Goal: Task Accomplishment & Management: Complete application form

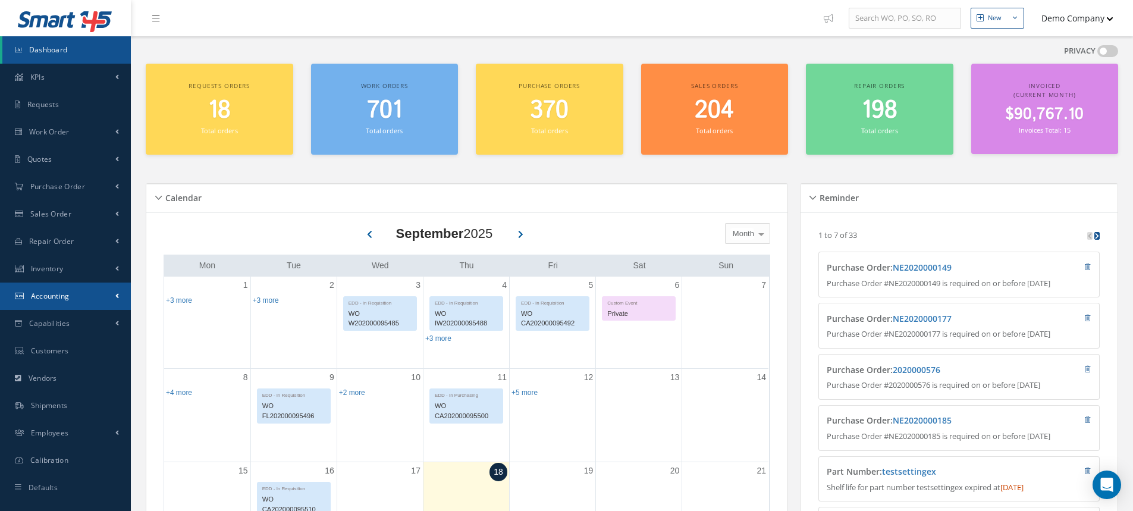
click at [80, 292] on link "Accounting" at bounding box center [65, 295] width 131 height 27
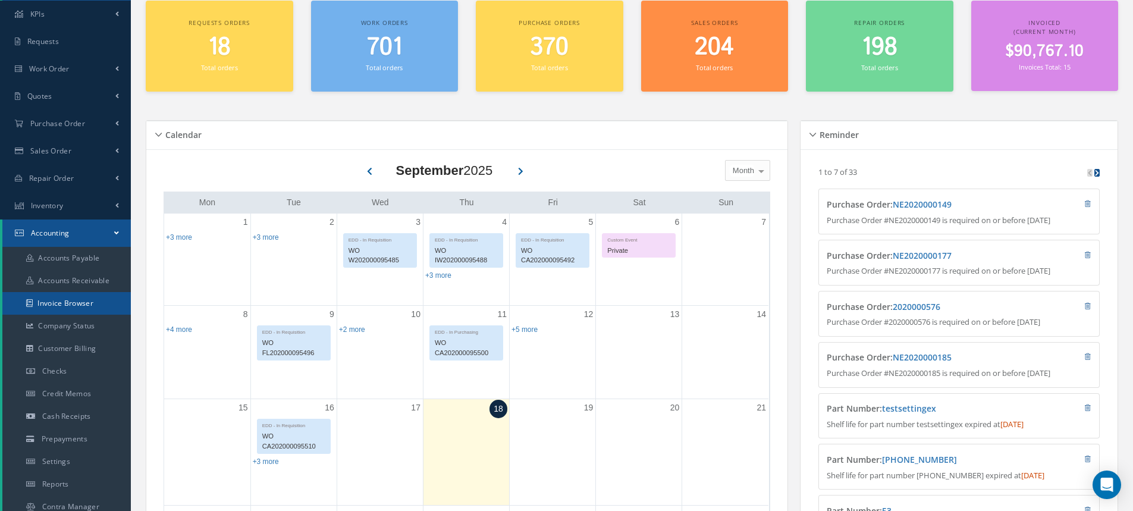
scroll to position [119, 0]
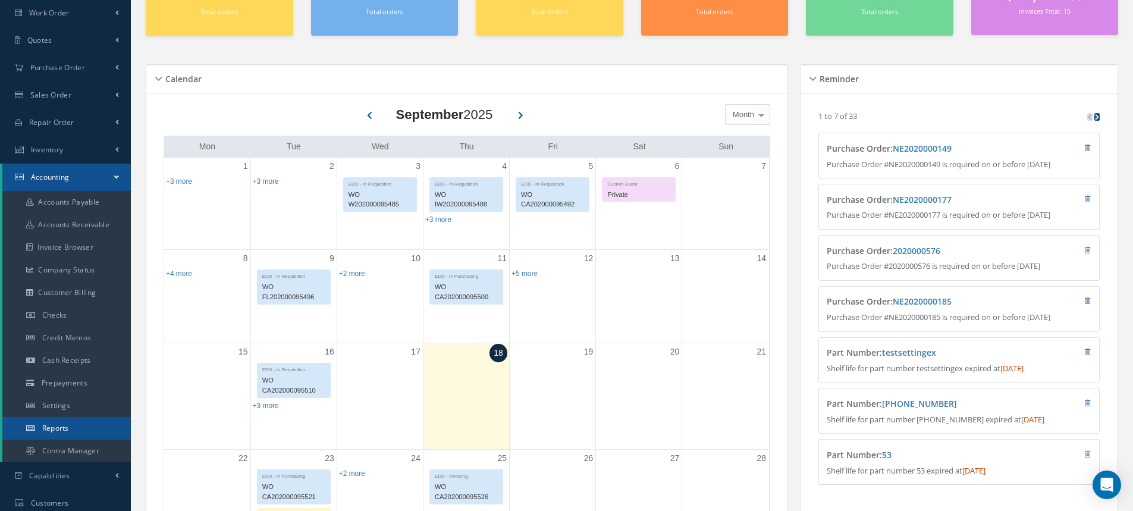
click at [102, 433] on link "Reports" at bounding box center [66, 428] width 128 height 23
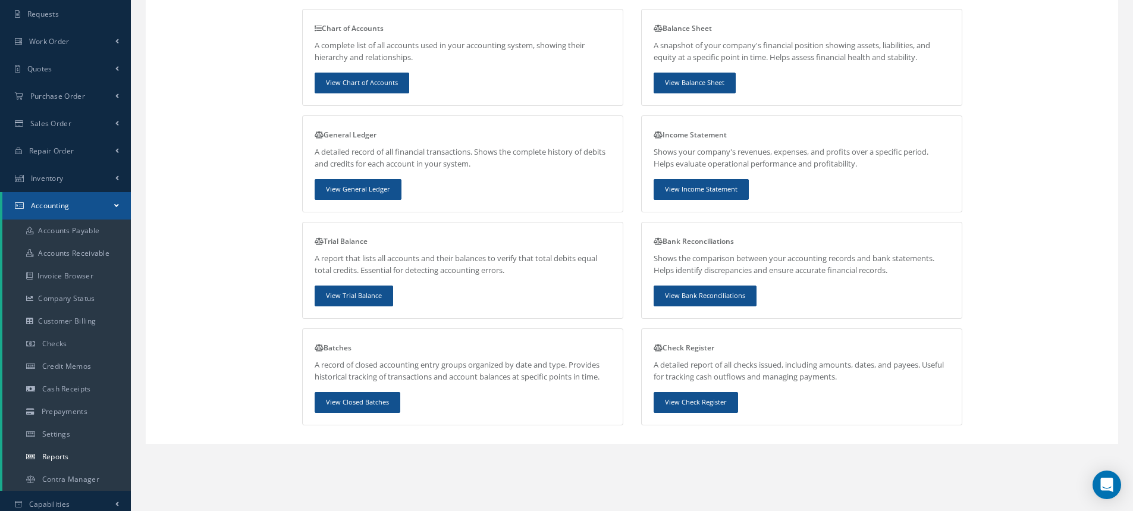
scroll to position [178, 0]
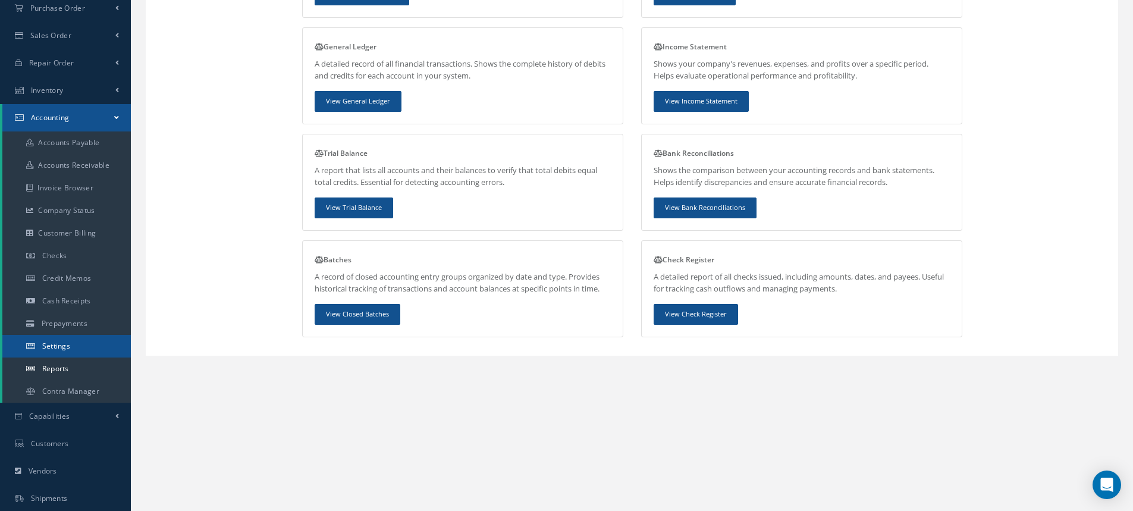
click at [71, 347] on link "Settings" at bounding box center [66, 346] width 128 height 23
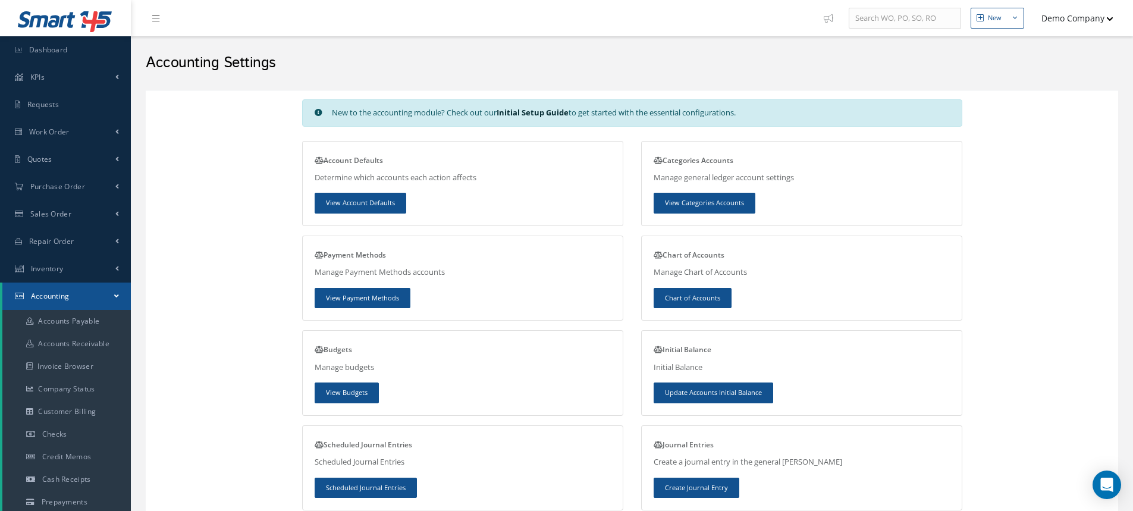
scroll to position [59, 0]
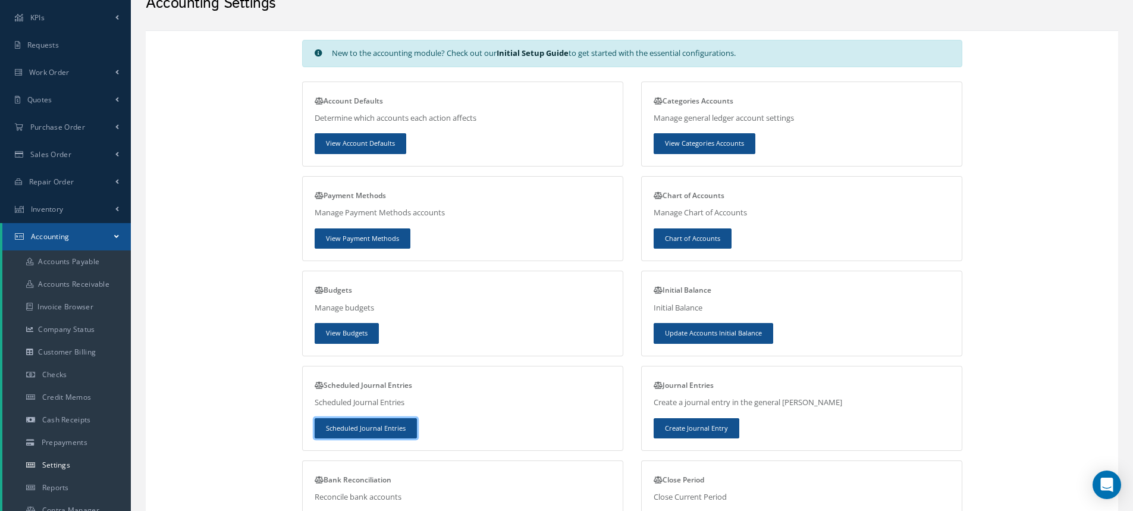
click at [348, 420] on link "Scheduled Journal Entries" at bounding box center [365, 428] width 102 height 21
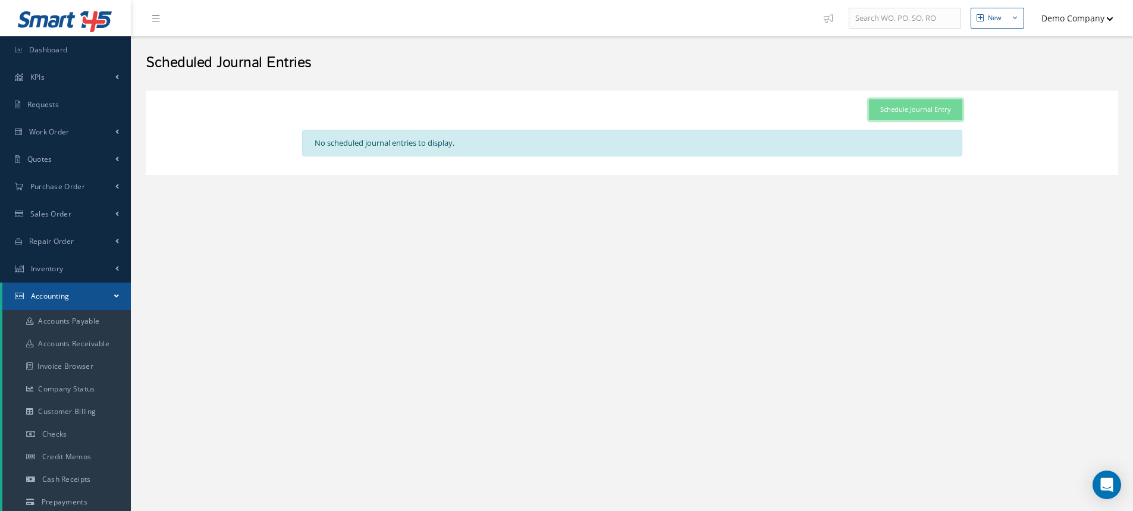
click at [920, 110] on link "Schedule Journal Entry" at bounding box center [915, 109] width 93 height 21
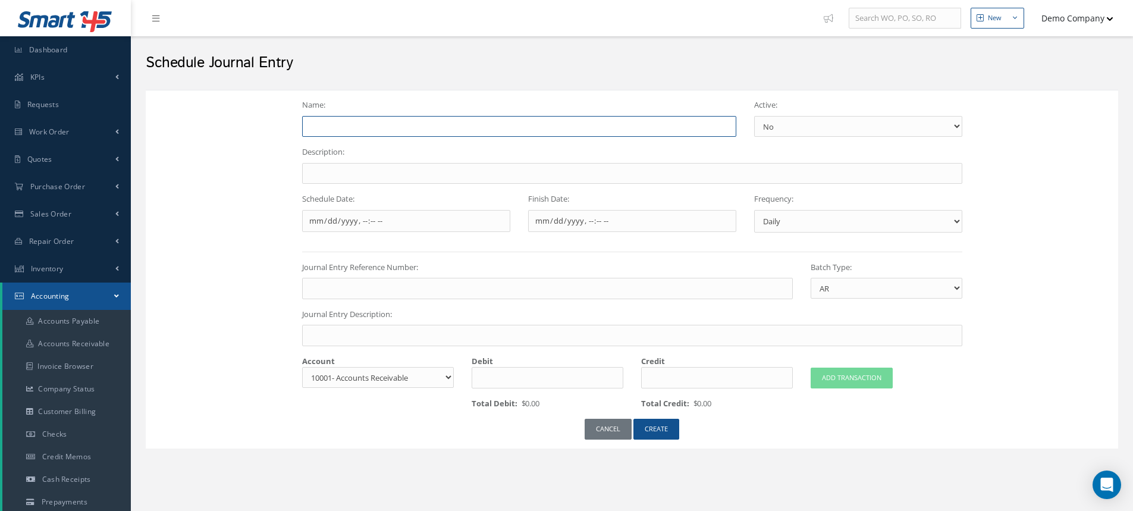
click at [345, 121] on input "Name:" at bounding box center [519, 126] width 434 height 21
type input "test 1"
click at [341, 166] on input "Description:" at bounding box center [632, 173] width 660 height 21
type input "test"
click at [394, 215] on input "Schedule Date:" at bounding box center [406, 221] width 208 height 23
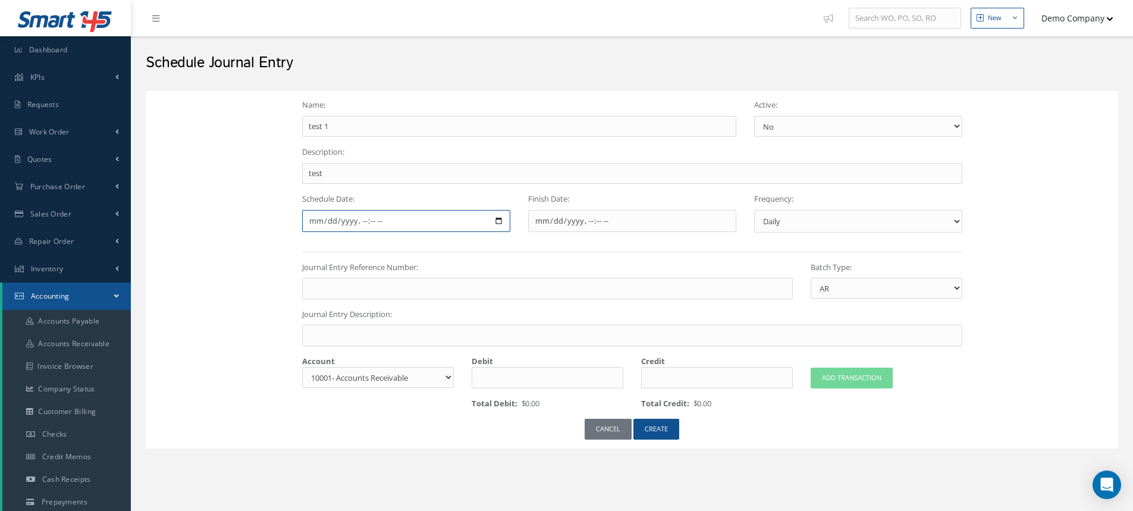
click at [499, 224] on input "Schedule Date:" at bounding box center [406, 221] width 208 height 23
click at [577, 219] on input "Finish Date:" at bounding box center [632, 221] width 208 height 23
click at [726, 218] on input "Finish Date:" at bounding box center [632, 221] width 208 height 23
click at [501, 223] on input "Schedule Date:" at bounding box center [406, 221] width 208 height 23
type input "2025-09-18T10:41"
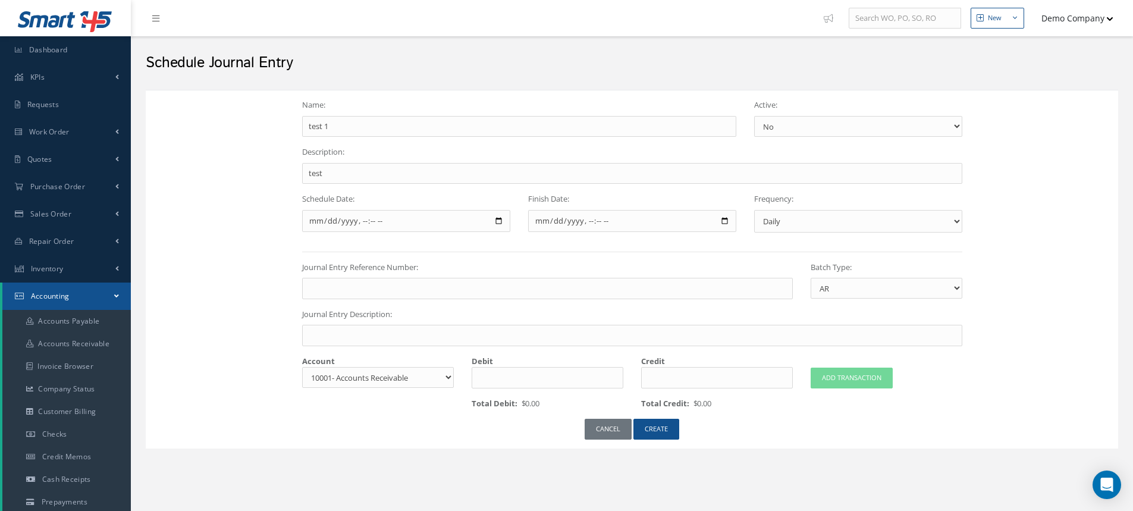
click at [504, 185] on form "Name: test 1 Active: Yes No Description: test Schedule Date: Finish Date: Frequ…" at bounding box center [632, 269] width 660 height 340
click at [571, 218] on input "Finish Date:" at bounding box center [632, 221] width 208 height 23
click at [732, 221] on input "Finish Date:" at bounding box center [632, 221] width 208 height 23
click at [723, 218] on input "Finish Date:" at bounding box center [632, 221] width 208 height 23
type input "2025-09-18T10:41"
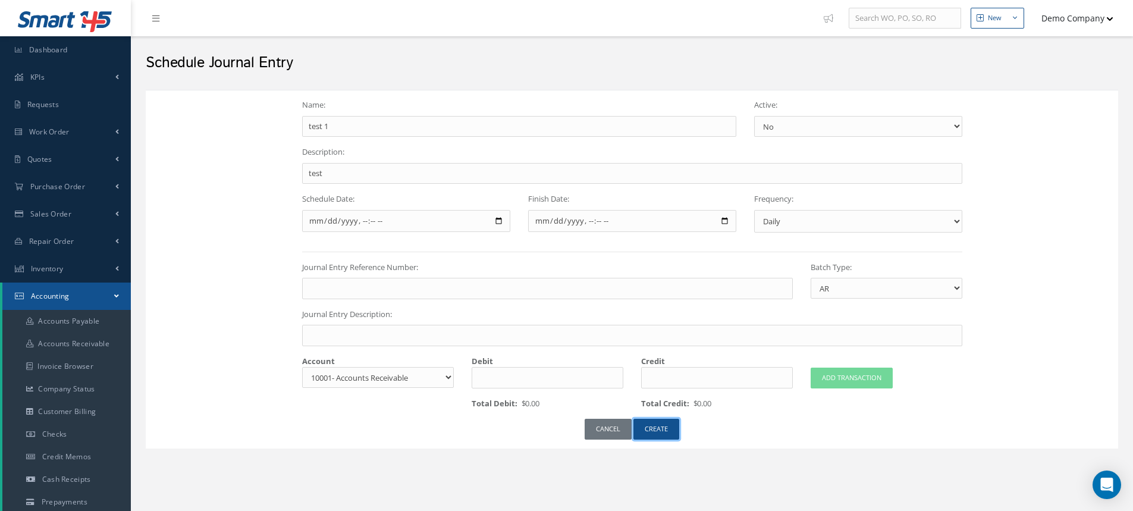
click at [667, 433] on button "CREATE" at bounding box center [656, 429] width 46 height 21
click at [339, 288] on input "Journal Entry Reference Number:" at bounding box center [547, 288] width 490 height 21
type input "reference number"
drag, startPoint x: 350, startPoint y: 331, endPoint x: 354, endPoint y: 335, distance: 6.3
click at [350, 331] on input "Journal Entry Description:" at bounding box center [632, 335] width 660 height 21
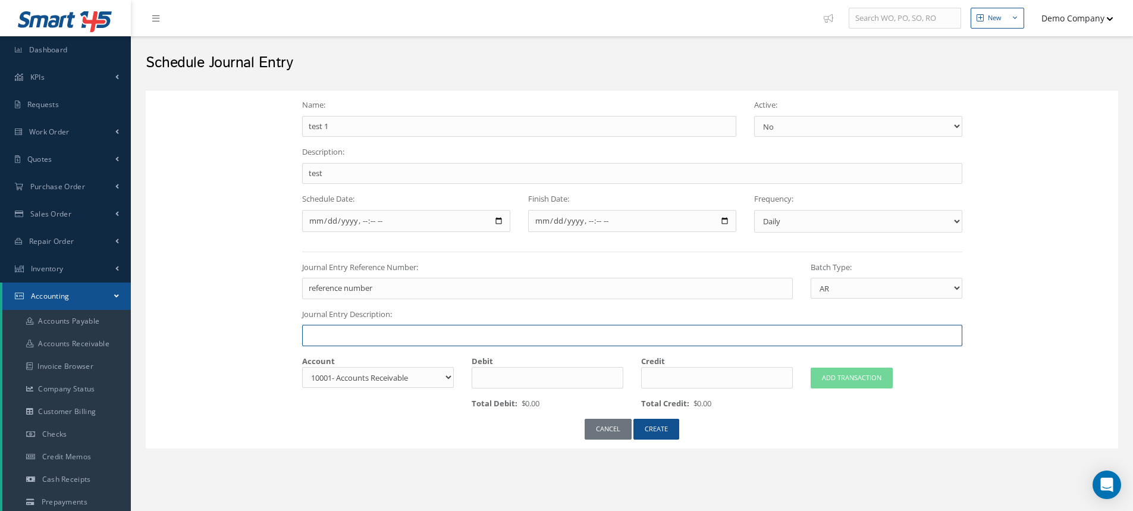
type input "Journal Entry Description:"
click at [549, 381] on input "number" at bounding box center [547, 377] width 152 height 21
type input "1000"
click at [841, 375] on button "ADD TRANSACTION" at bounding box center [851, 377] width 82 height 21
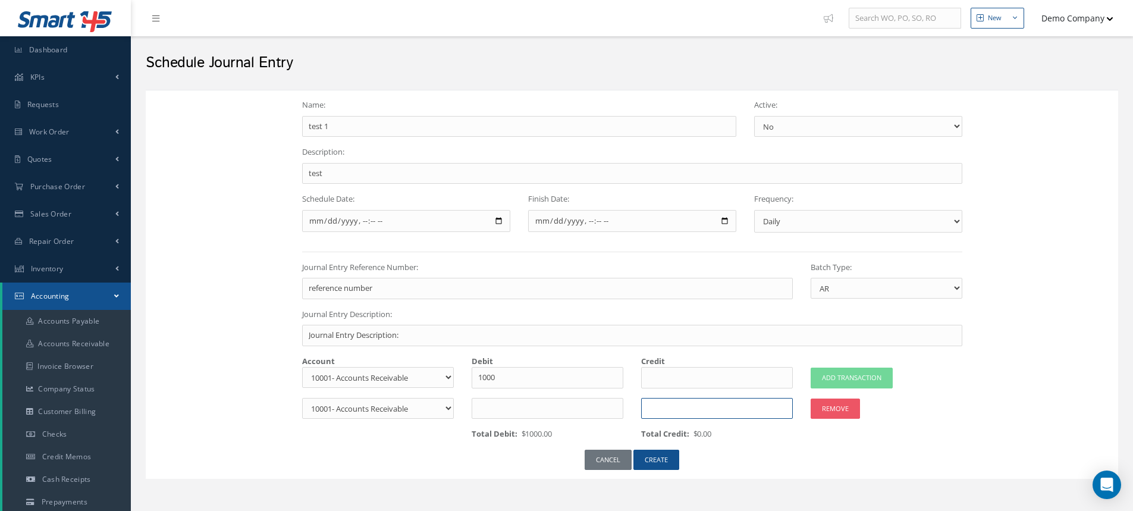
click at [685, 406] on input "number" at bounding box center [717, 408] width 152 height 21
type input "1000"
click at [791, 125] on select "Yes No" at bounding box center [858, 126] width 208 height 21
select select "1"
click at [754, 116] on select "Yes No" at bounding box center [858, 126] width 208 height 21
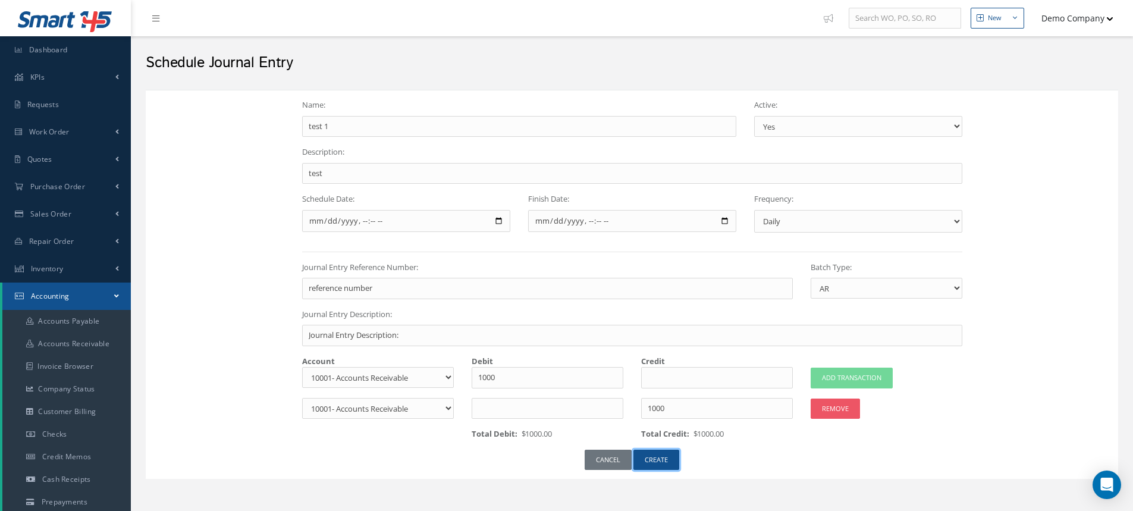
click at [660, 465] on button "CREATE" at bounding box center [656, 459] width 46 height 21
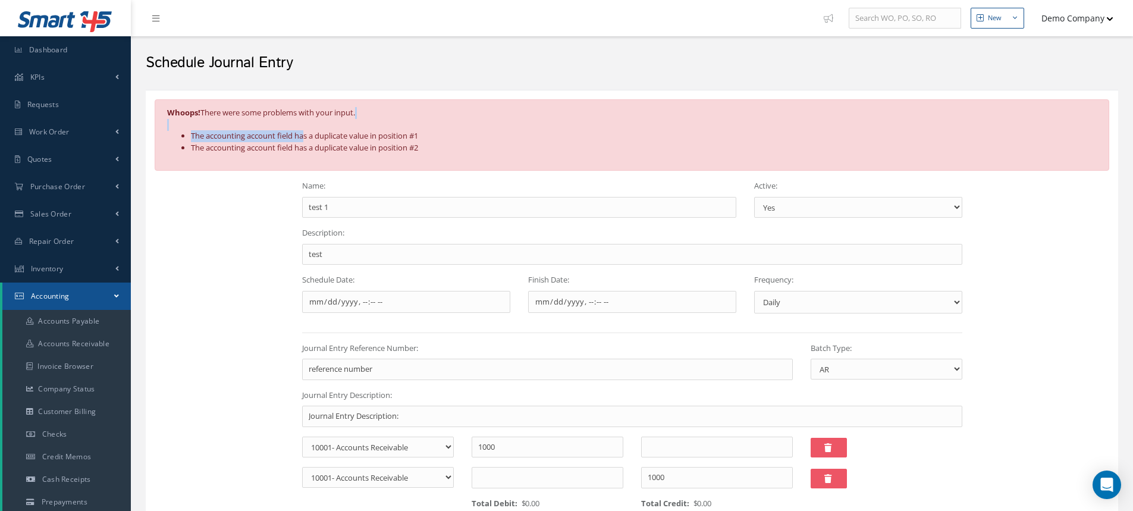
drag, startPoint x: 360, startPoint y: 128, endPoint x: 417, endPoint y: 126, distance: 57.1
click at [416, 127] on div "Whoops! There were some problems with your input. The accounting account field …" at bounding box center [632, 134] width 954 height 71
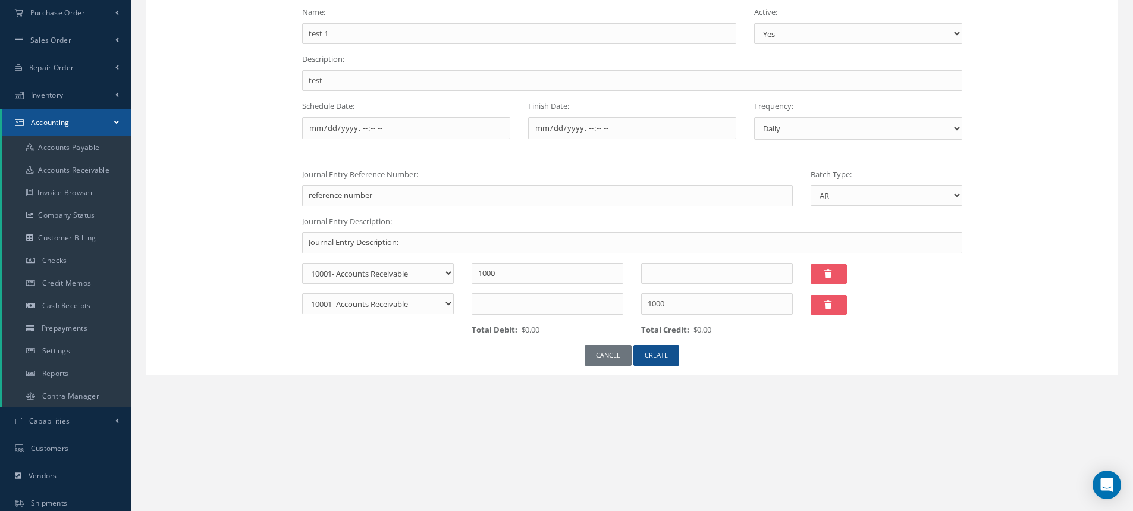
scroll to position [178, 0]
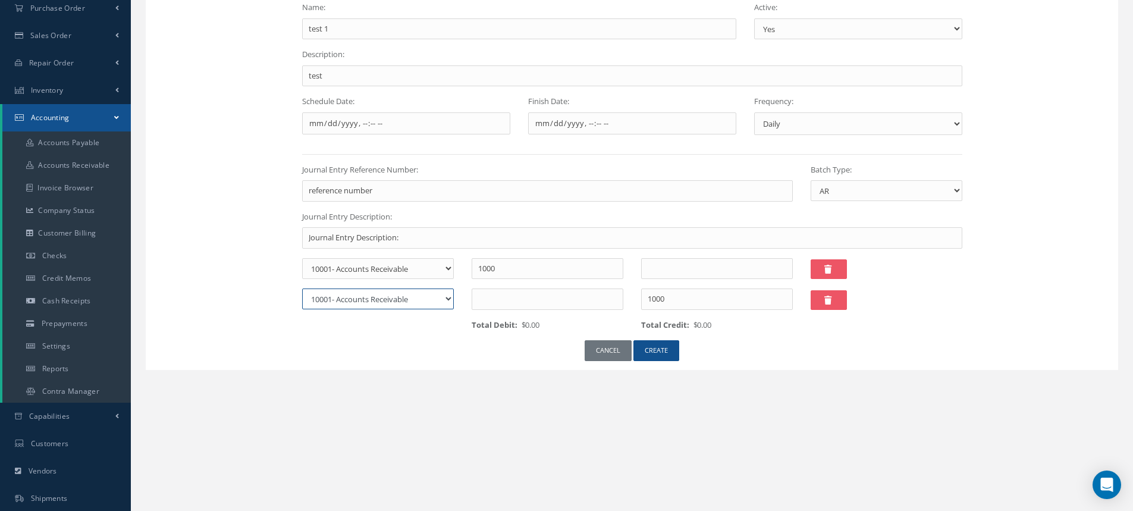
drag, startPoint x: 413, startPoint y: 299, endPoint x: 401, endPoint y: 316, distance: 20.5
click at [413, 299] on select "10001- Accounts Receivable 10002- Inventory 10003- Inventory WIP (Repairs) 1000…" at bounding box center [378, 298] width 152 height 21
select select "1"
click at [302, 288] on select "10001- Accounts Receivable 10002- Inventory 10003- Inventory WIP (Repairs) 1000…" at bounding box center [378, 298] width 152 height 21
click at [659, 347] on button "CREATE" at bounding box center [656, 350] width 46 height 21
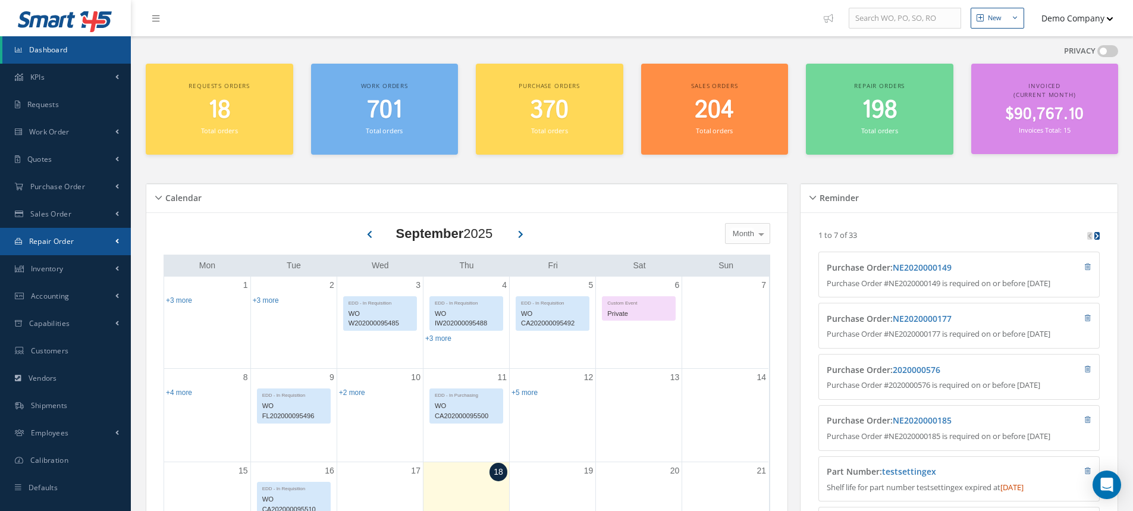
click at [58, 247] on link "Repair Order" at bounding box center [65, 241] width 131 height 27
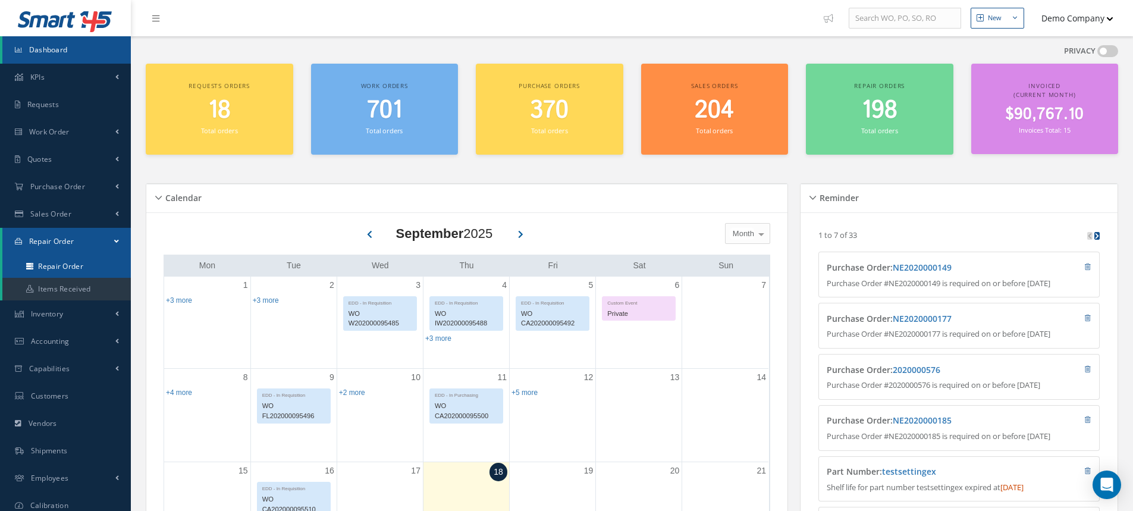
click at [78, 269] on link "Repair Order" at bounding box center [66, 266] width 128 height 23
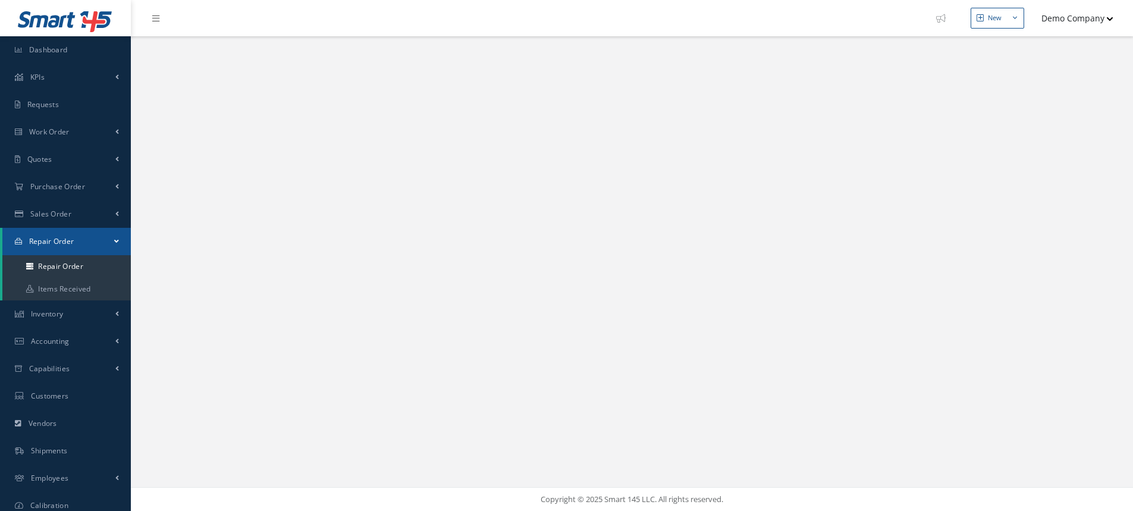
select select "25"
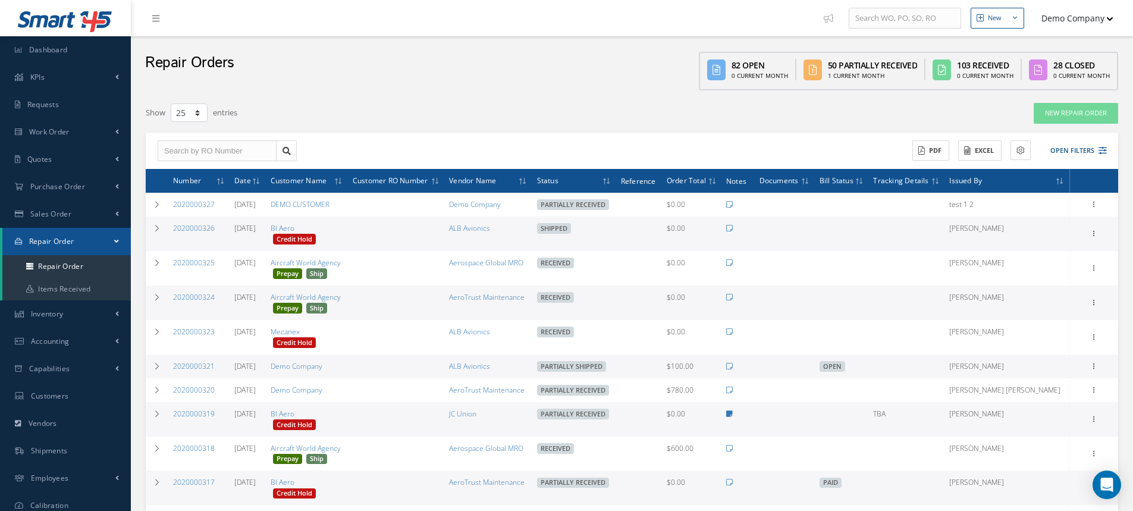
click at [1094, 15] on button "Demo Company" at bounding box center [1071, 18] width 83 height 23
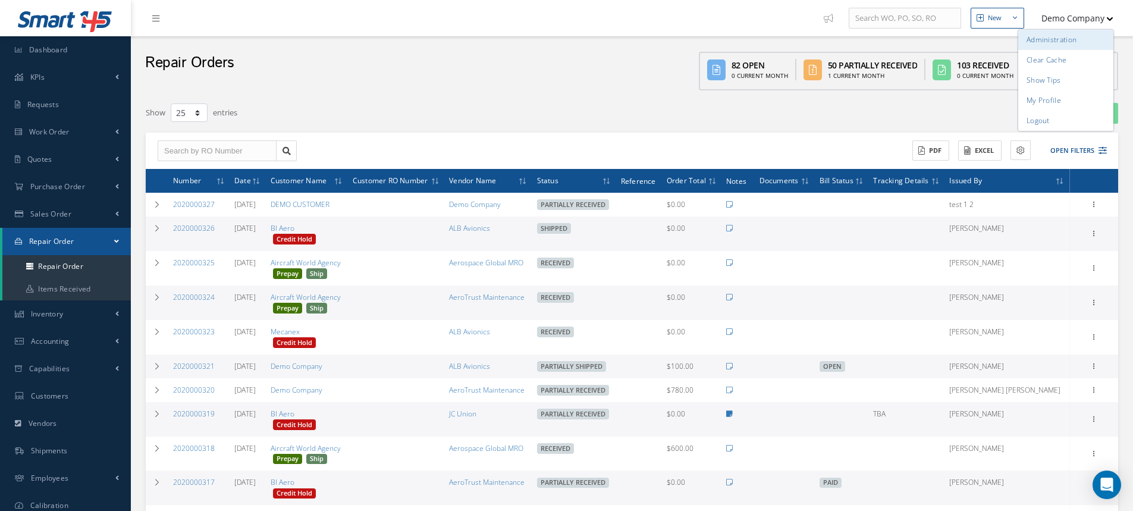
click at [1069, 46] on link "Administration" at bounding box center [1065, 40] width 95 height 20
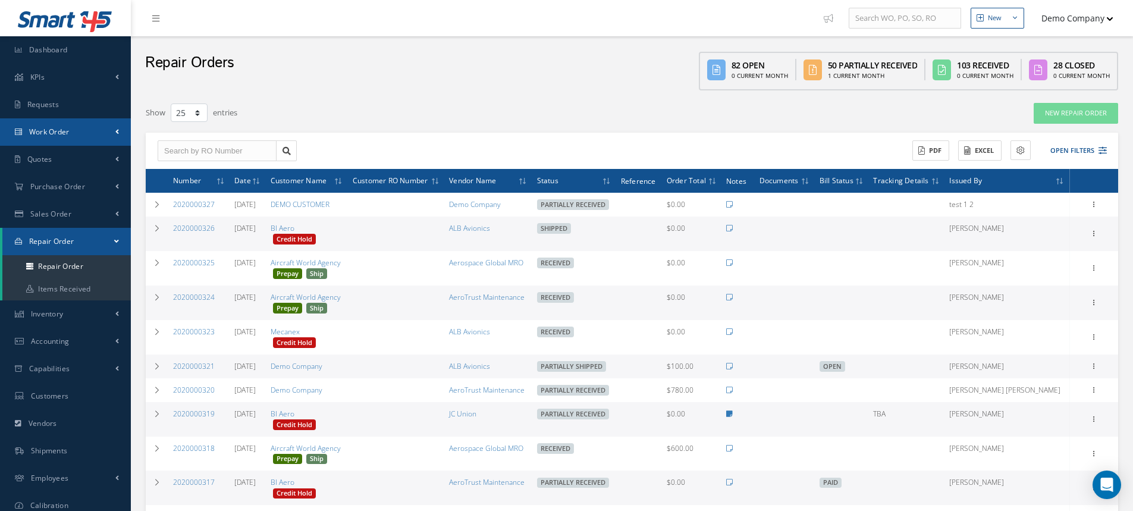
click at [42, 136] on span "Work Order" at bounding box center [49, 132] width 40 height 10
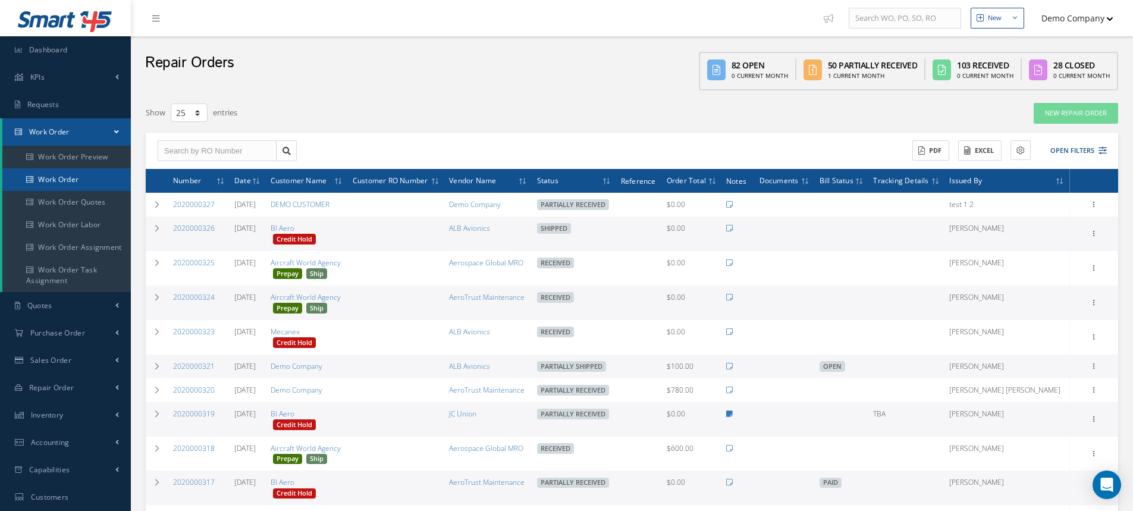
click at [54, 172] on link "Work Order" at bounding box center [66, 179] width 128 height 23
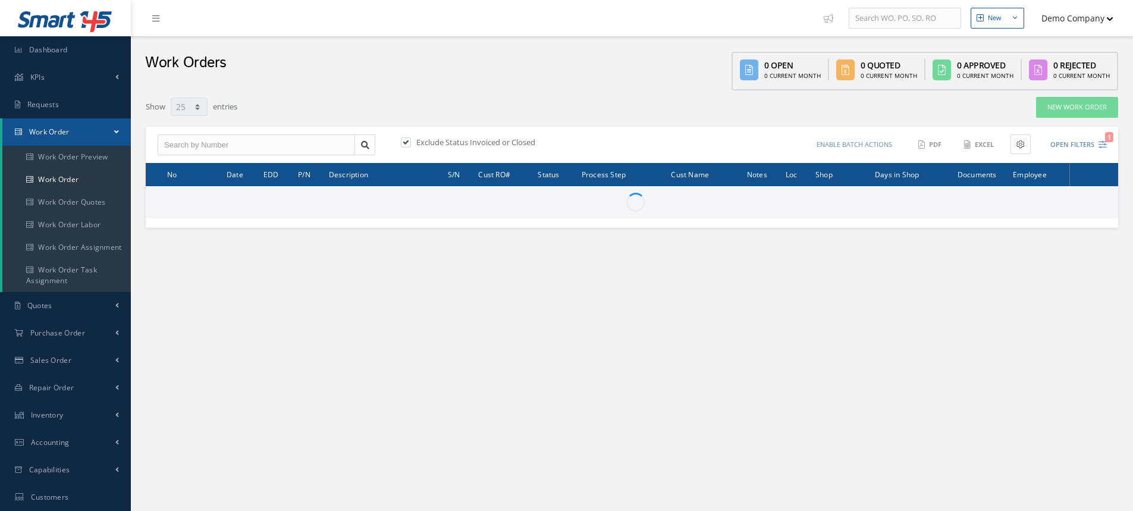
select select "25"
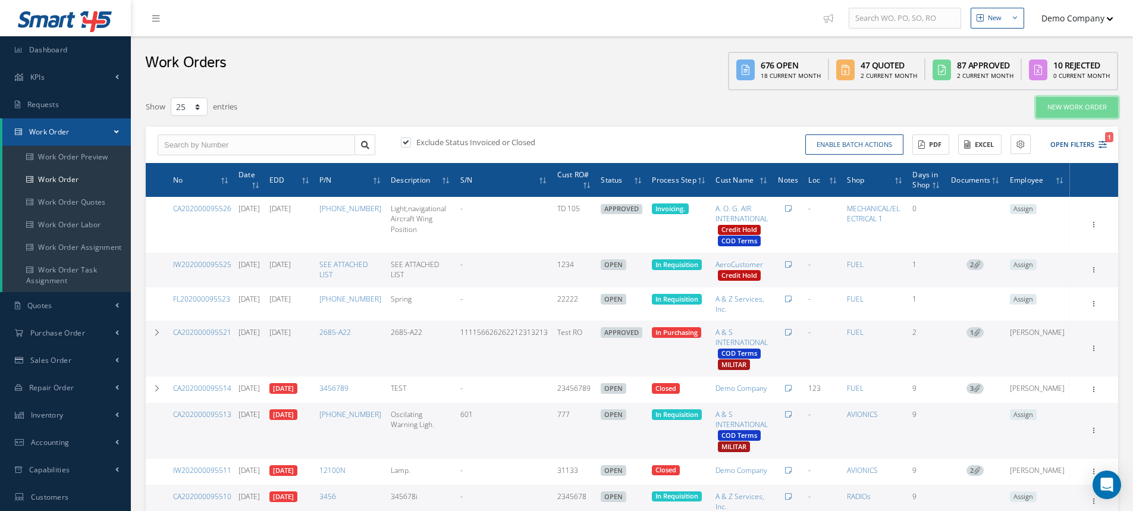
click at [1084, 108] on link "New Work Order" at bounding box center [1077, 107] width 82 height 21
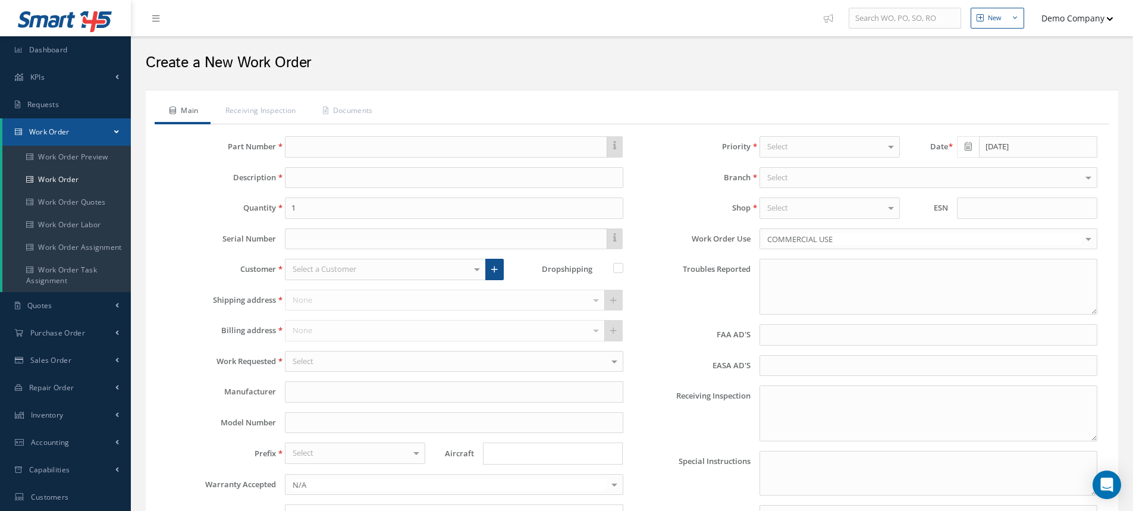
type input "faa aads"
type input "EASA ADS"
type textarea "NO VISUAL DAMAGE"
type input "[DATE]"
click at [440, 146] on input "text" at bounding box center [446, 146] width 322 height 21
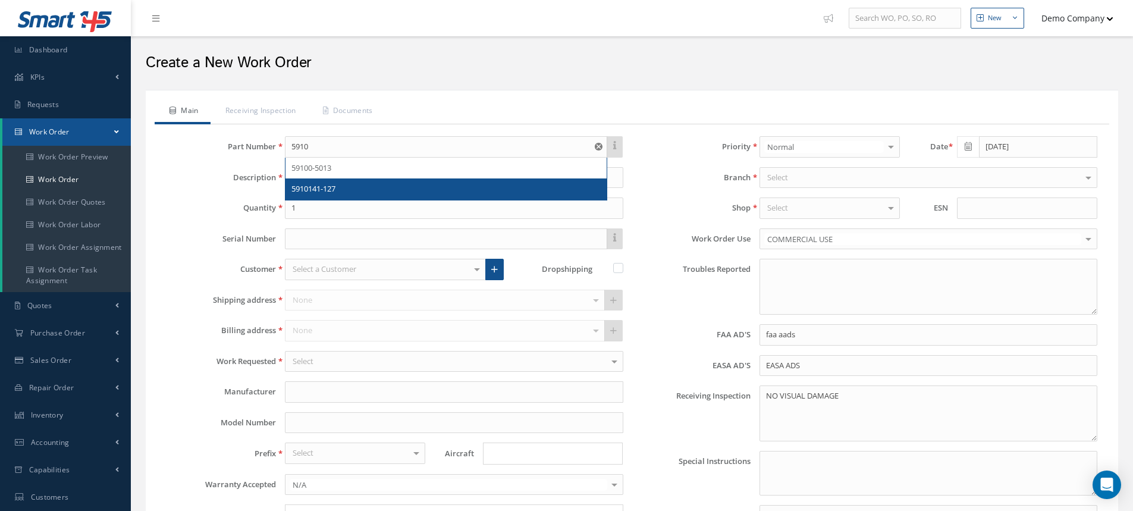
click at [354, 191] on div "5910141-127" at bounding box center [445, 189] width 309 height 12
type input "5910141-127"
type input "FWD CARGO DOOR"
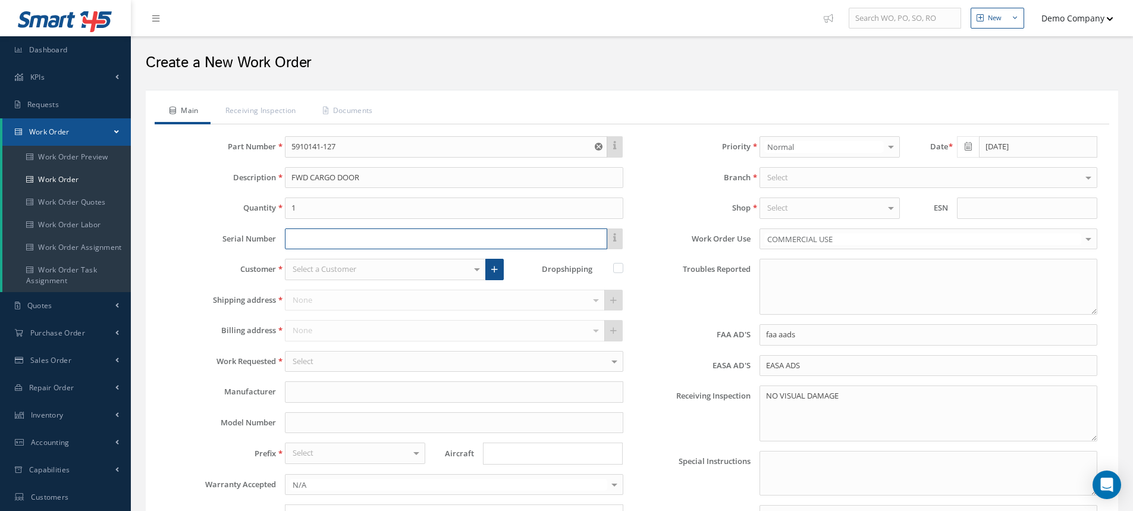
click at [350, 239] on input "text" at bounding box center [446, 238] width 322 height 21
type input "1215AL"
click at [664, 205] on label "Shop" at bounding box center [691, 207] width 118 height 9
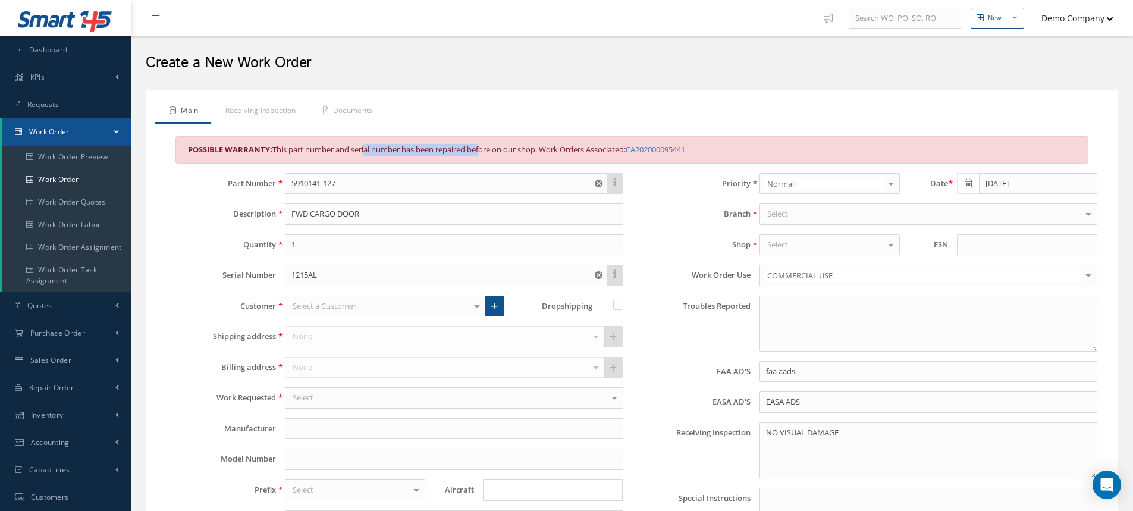
drag, startPoint x: 277, startPoint y: 147, endPoint x: 396, endPoint y: 148, distance: 118.9
click at [396, 148] on div "POSSIBLE WARRANTY: This part number and serial number has been repaired before …" at bounding box center [631, 149] width 913 height 27
click at [485, 123] on ul "Main Receiving Inspection Documents" at bounding box center [632, 111] width 954 height 25
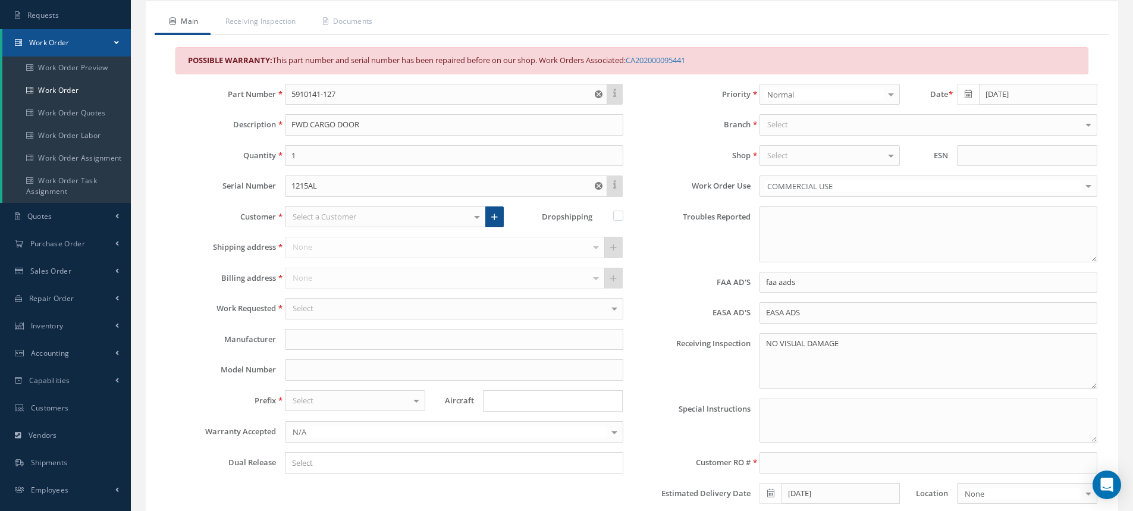
scroll to position [119, 0]
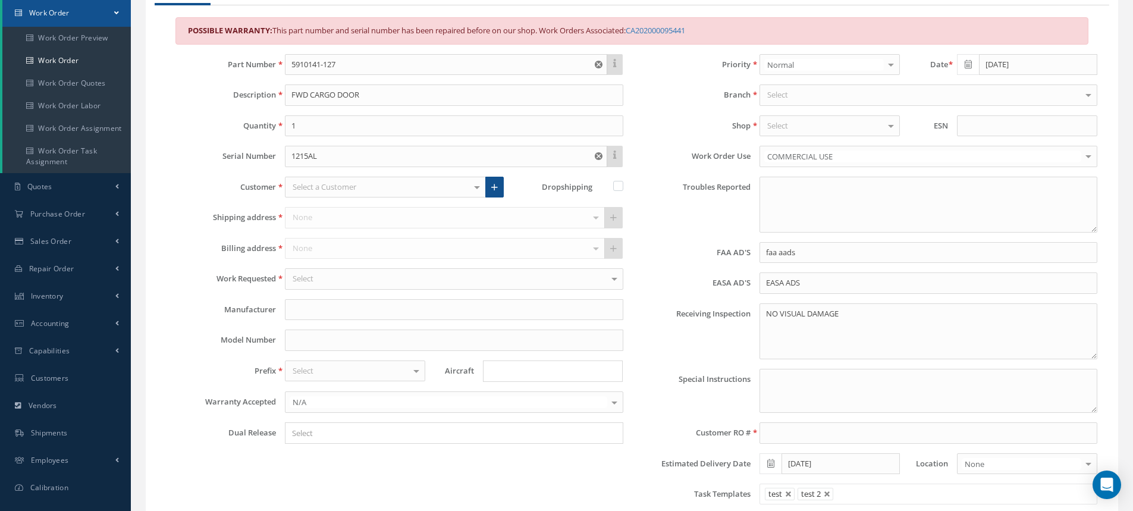
click at [353, 281] on div "Select" at bounding box center [454, 278] width 338 height 21
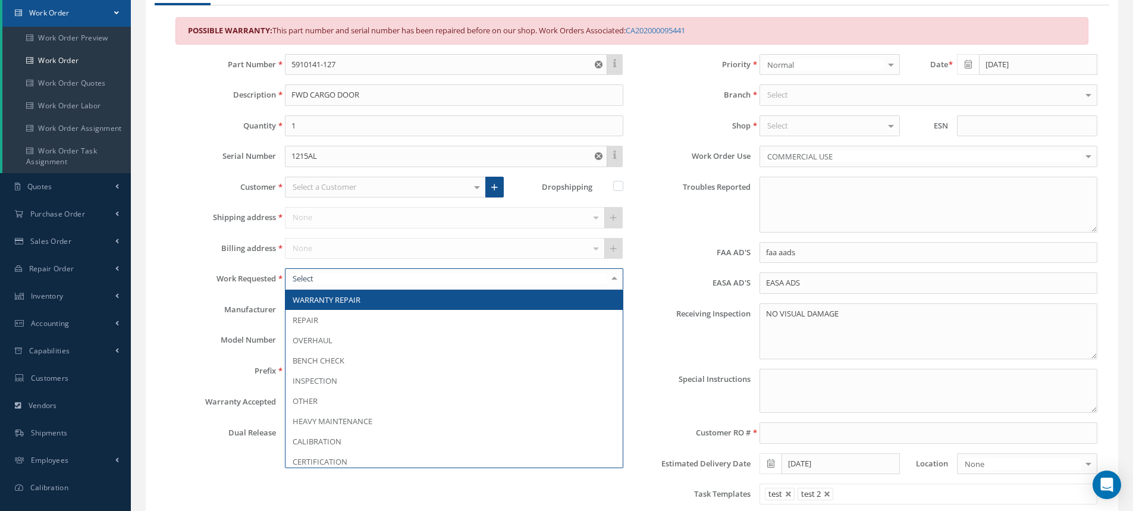
click at [424, 304] on span "WARRANTY REPAIR" at bounding box center [453, 300] width 336 height 20
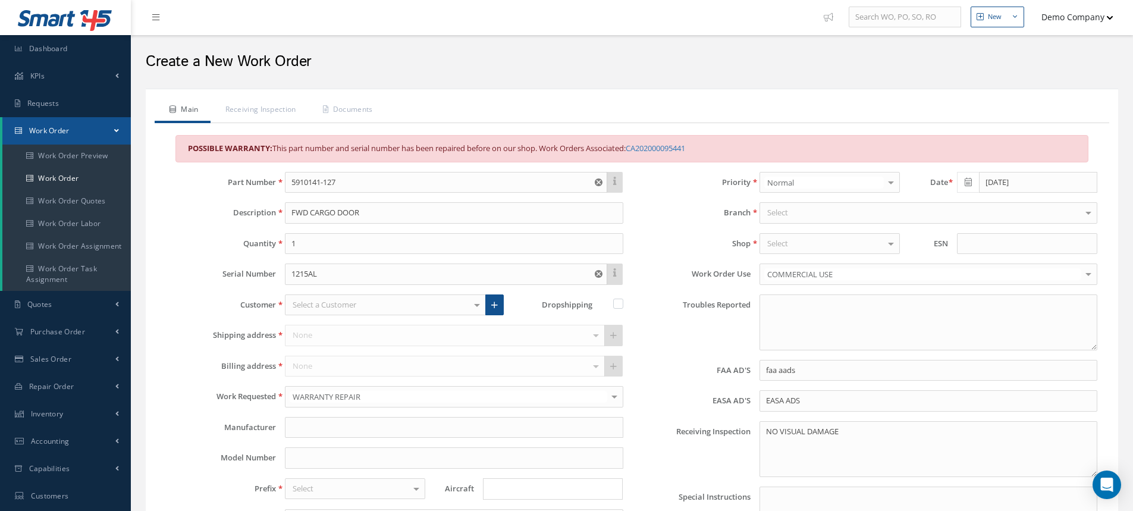
scroll to position [0, 0]
